Goal: Task Accomplishment & Management: Use online tool/utility

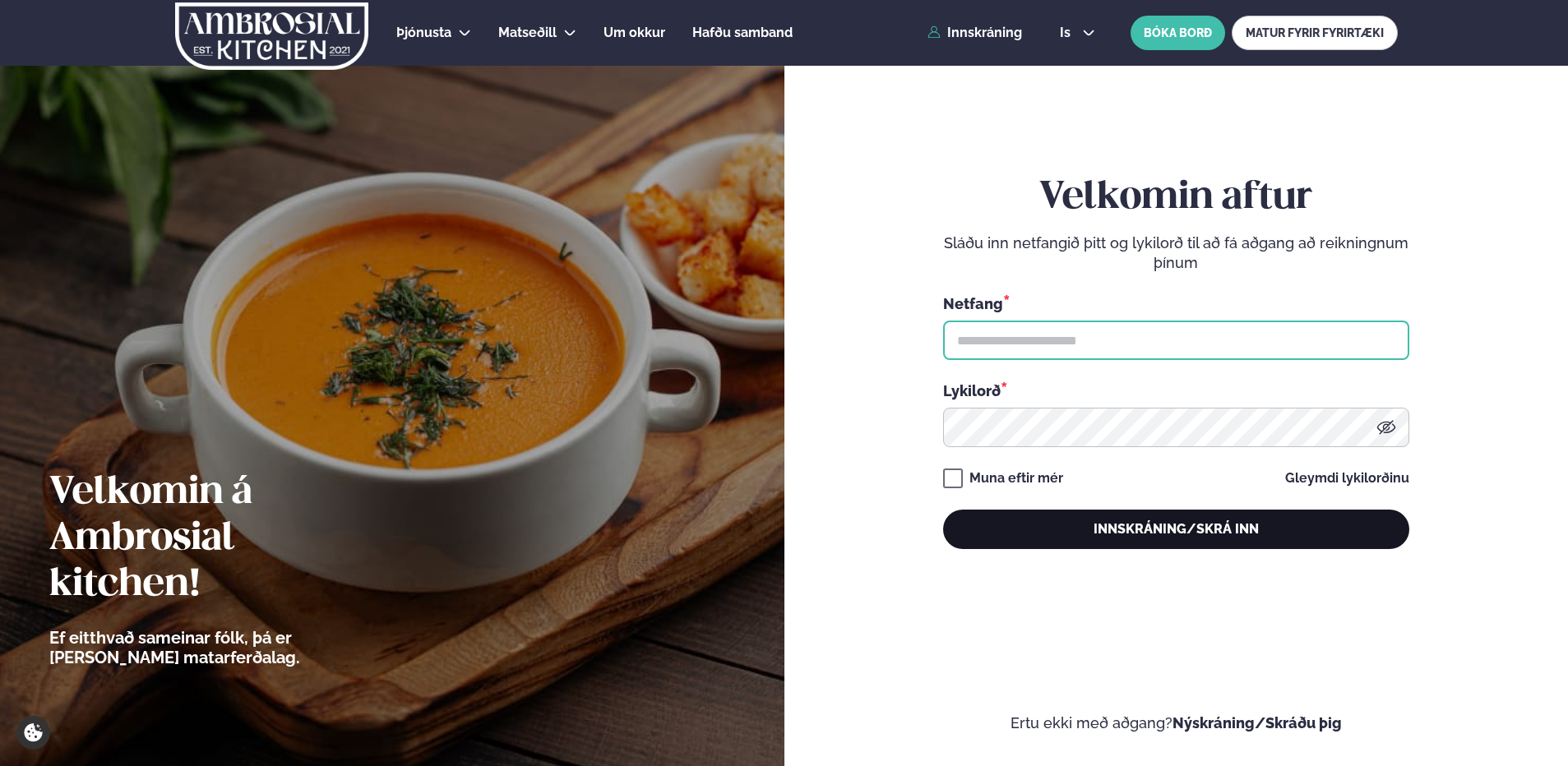
type input "**********"
click at [1156, 534] on button "Innskráning/Skrá inn" at bounding box center [1175, 529] width 466 height 39
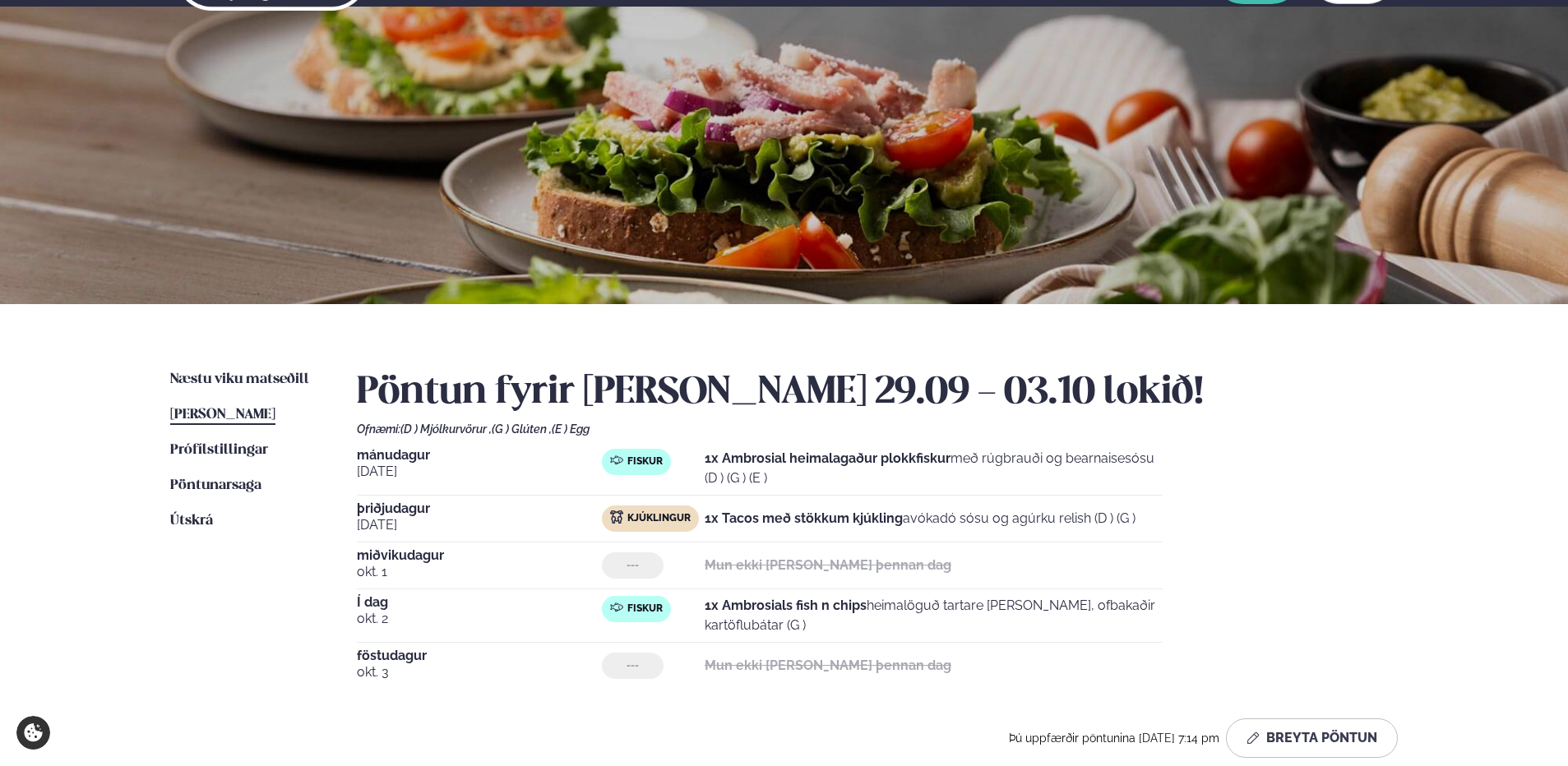
scroll to position [165, 0]
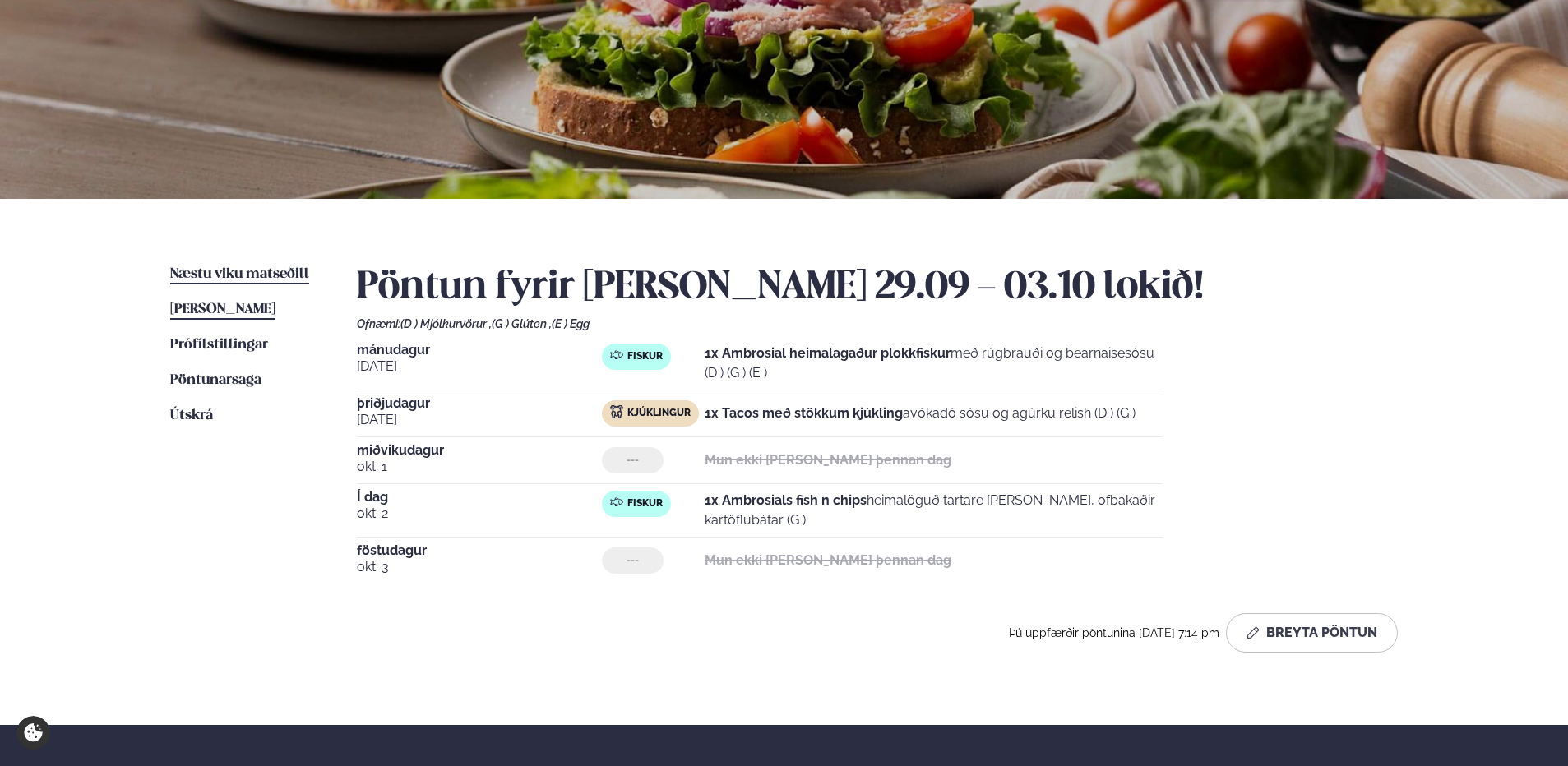
click at [232, 273] on span "Næstu viku matseðill" at bounding box center [240, 274] width 139 height 14
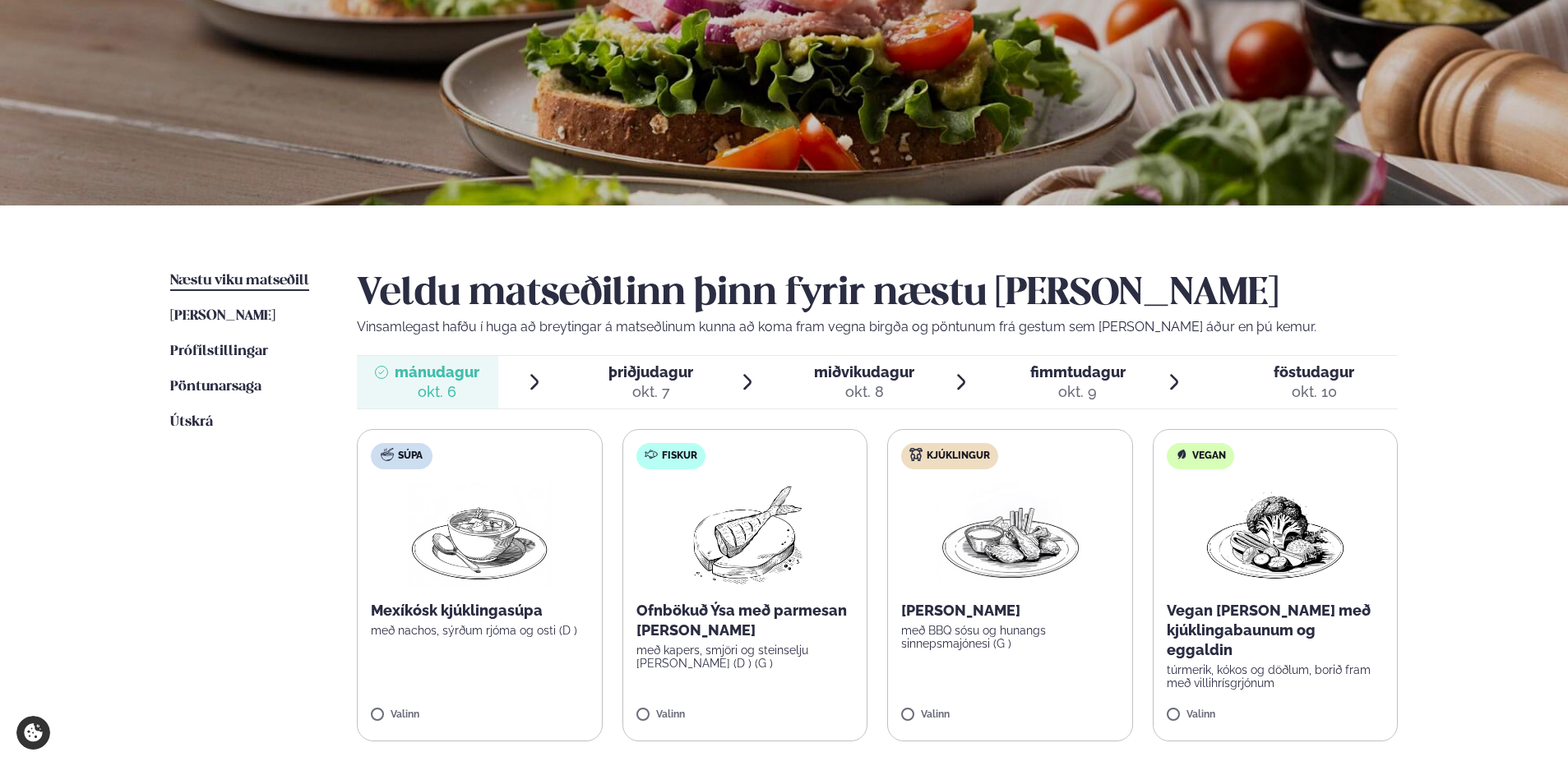
scroll to position [165, 0]
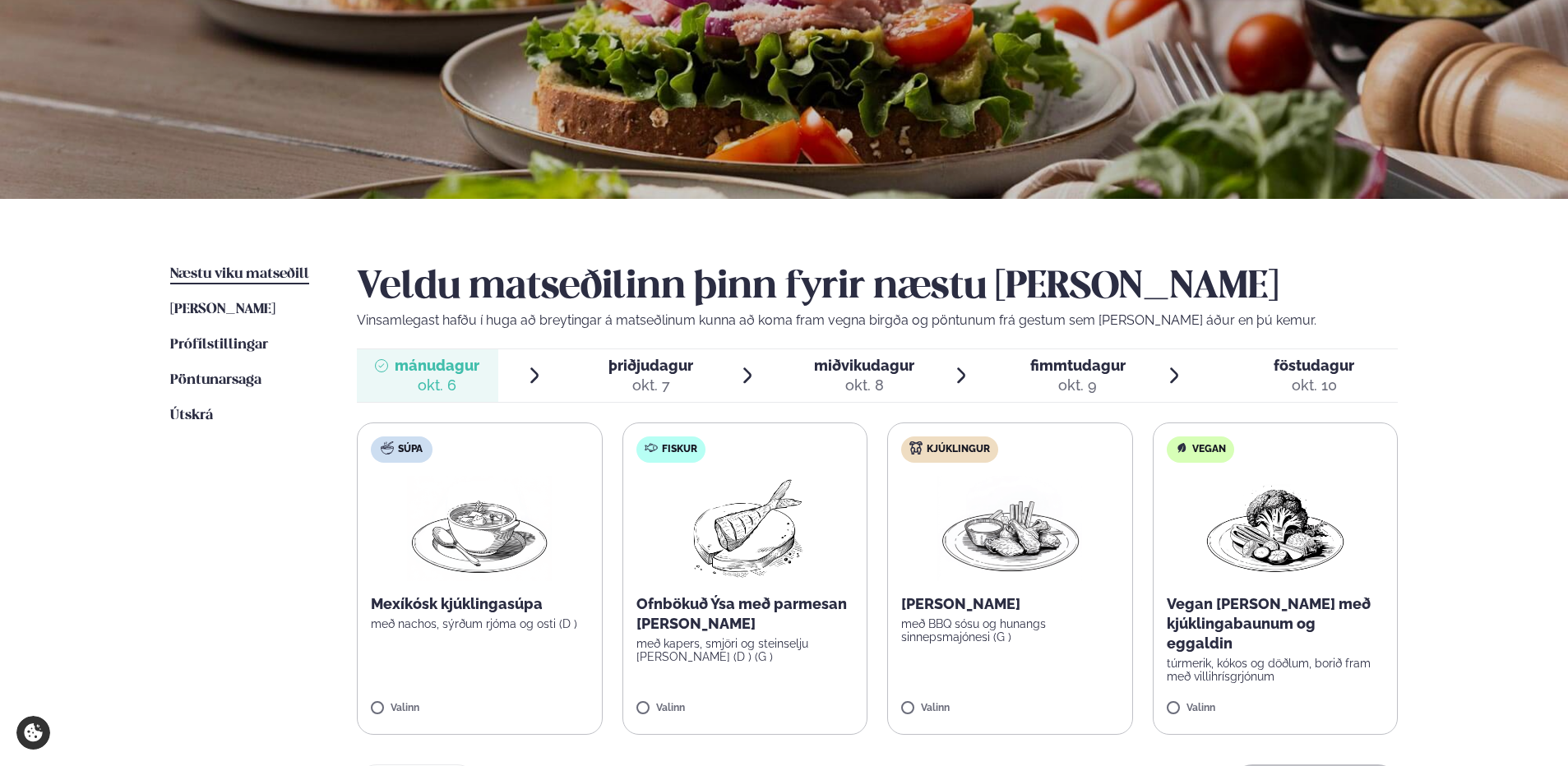
click at [647, 364] on span "þriðjudagur" at bounding box center [650, 365] width 85 height 17
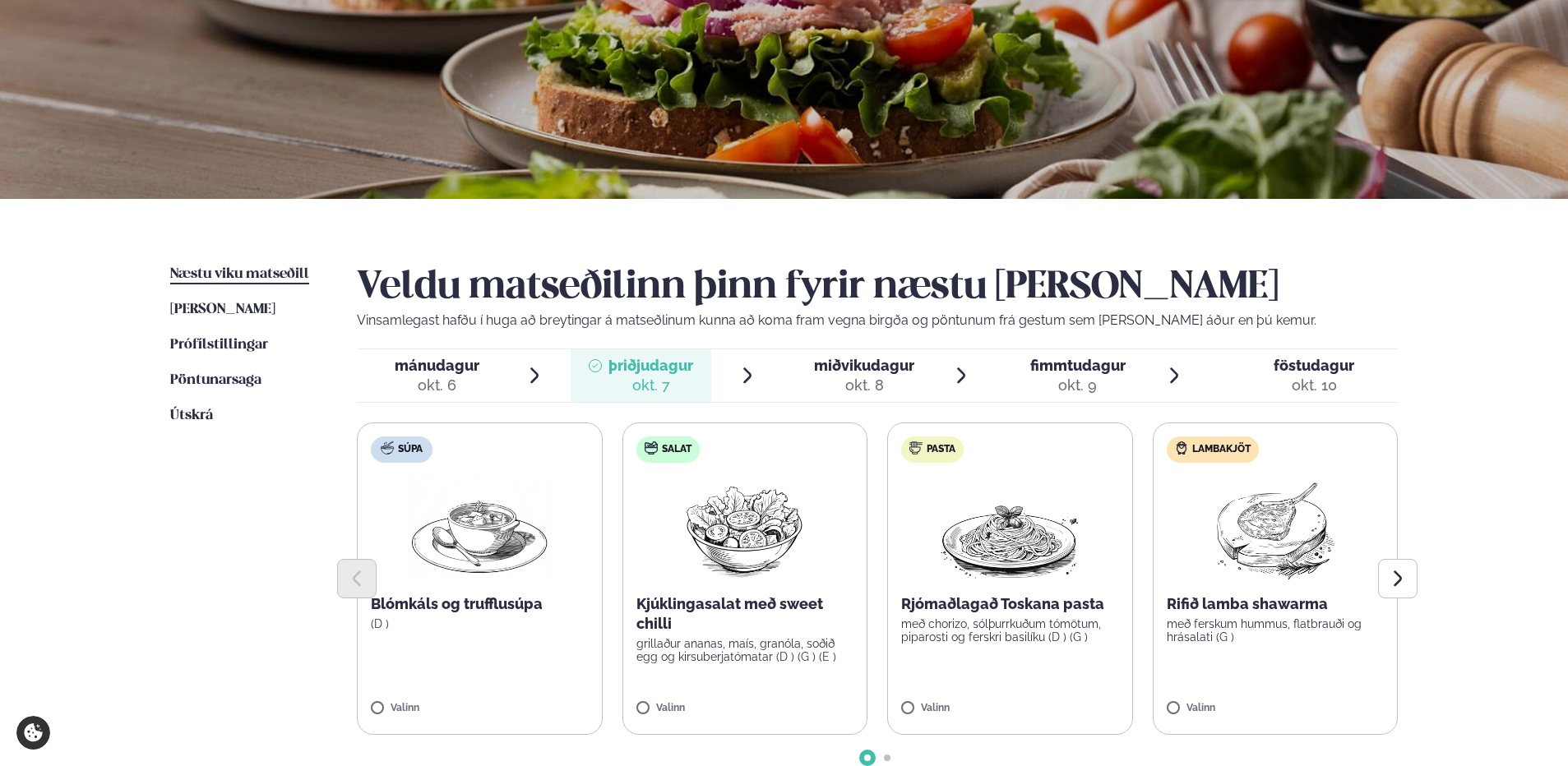
click at [856, 369] on span "miðvikudagur" at bounding box center [864, 365] width 101 height 17
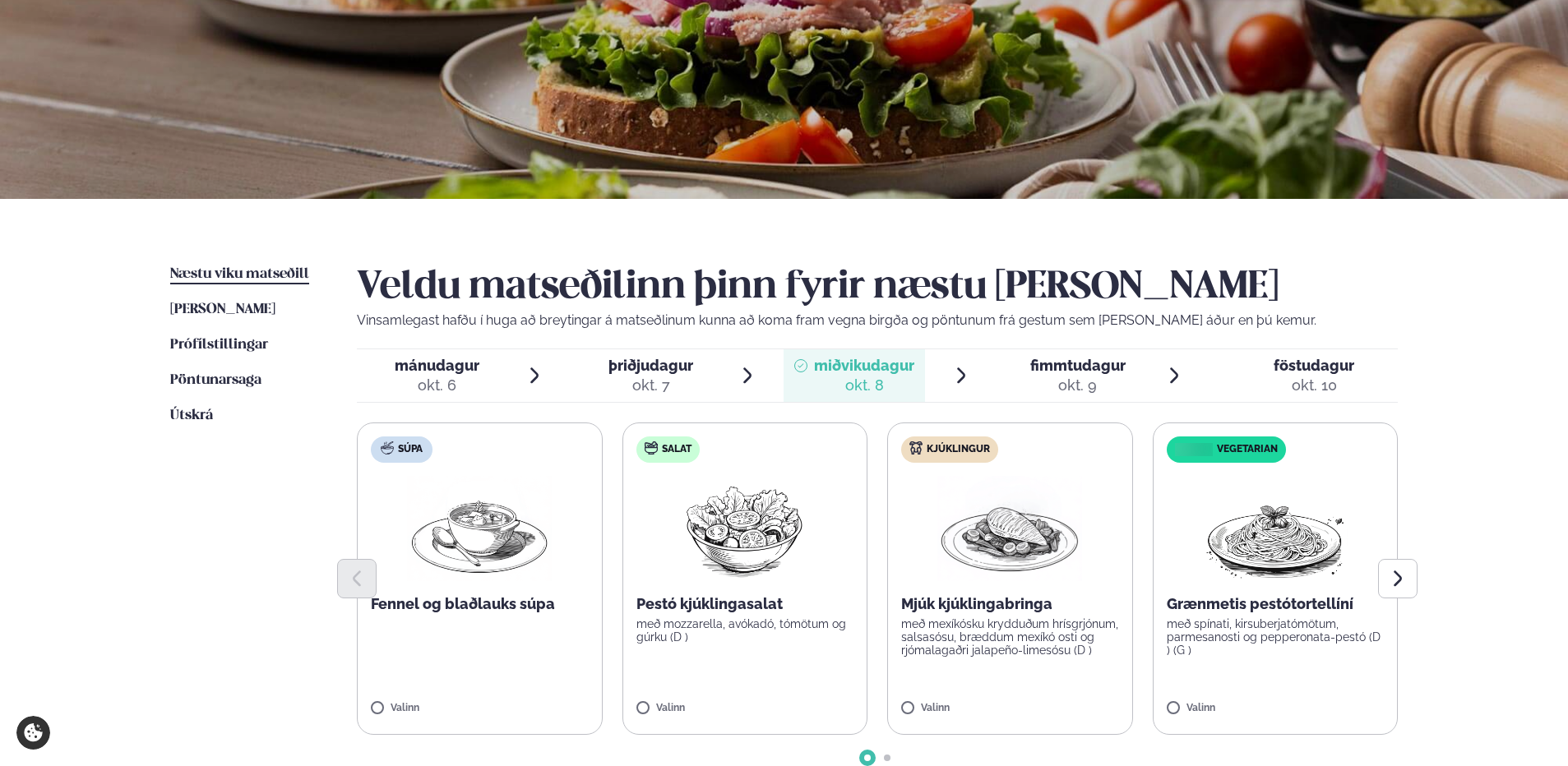
click at [1076, 366] on span "fimmtudagur" at bounding box center [1077, 365] width 95 height 17
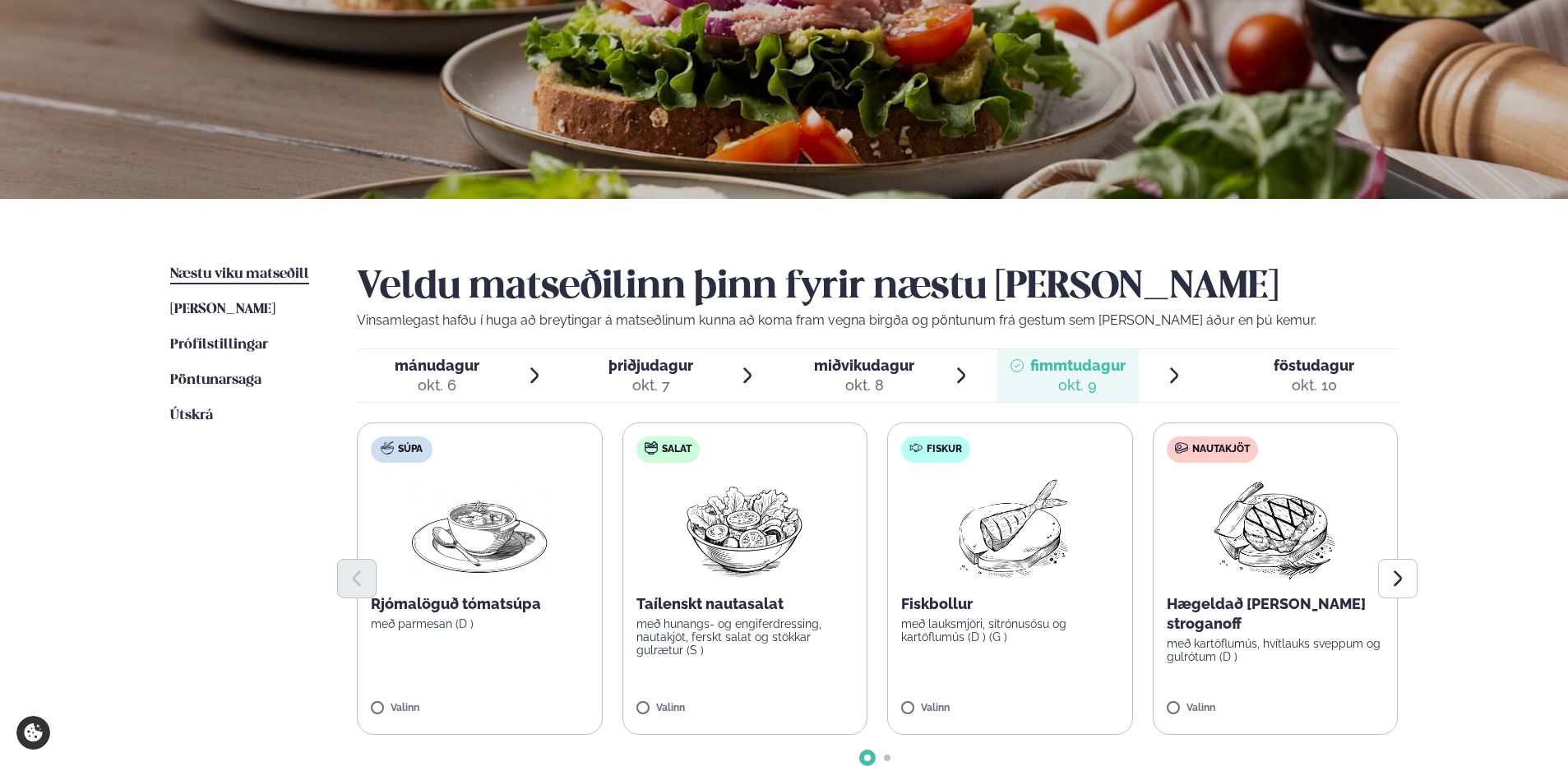
click at [412, 363] on span "mánudagur" at bounding box center [436, 365] width 85 height 17
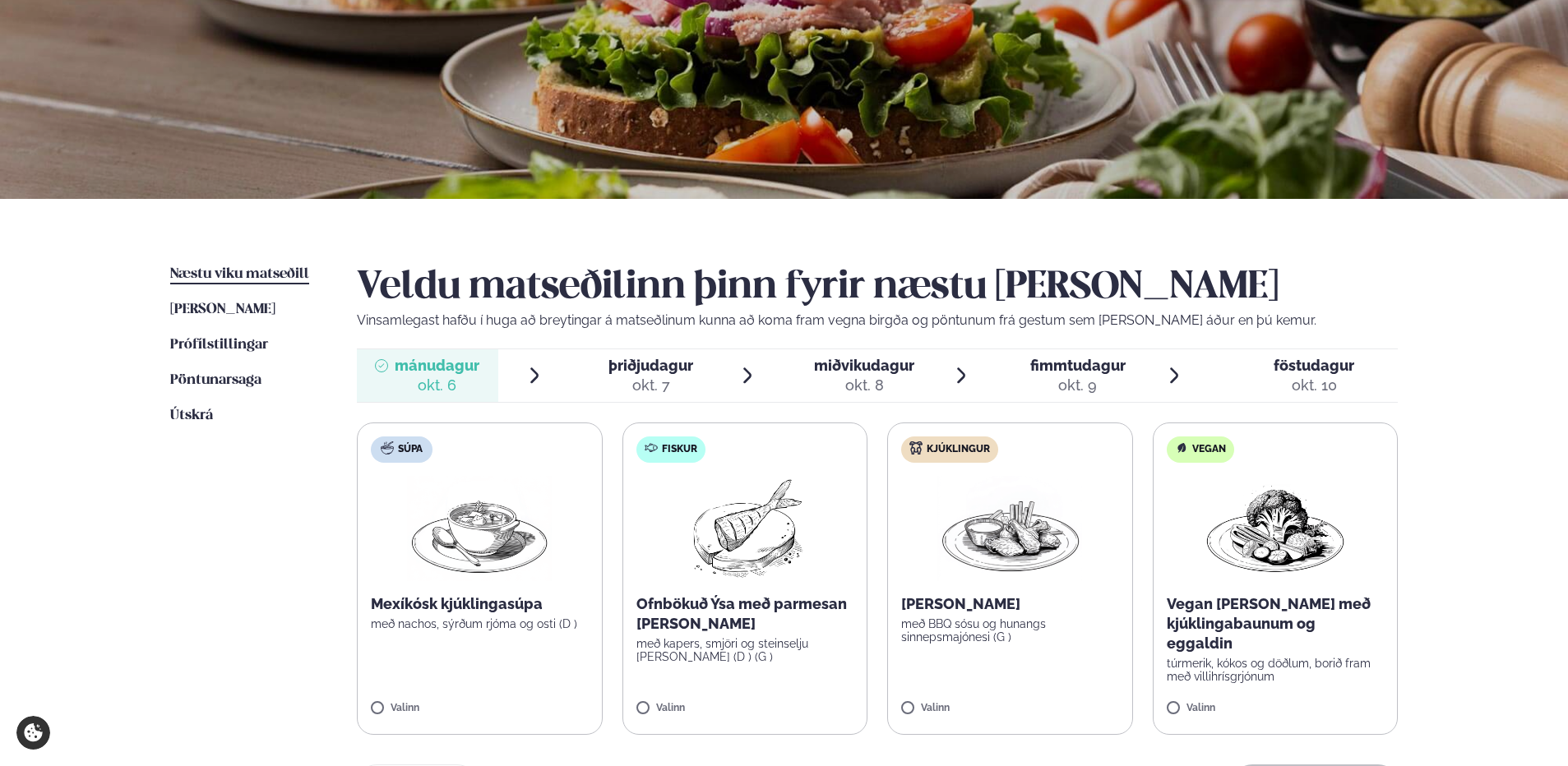
click at [647, 378] on div "okt. 7" at bounding box center [650, 386] width 85 height 20
